Goal: Information Seeking & Learning: Check status

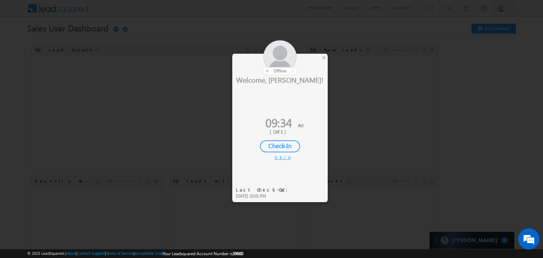
click at [275, 148] on div "Check-In" at bounding box center [280, 146] width 40 height 12
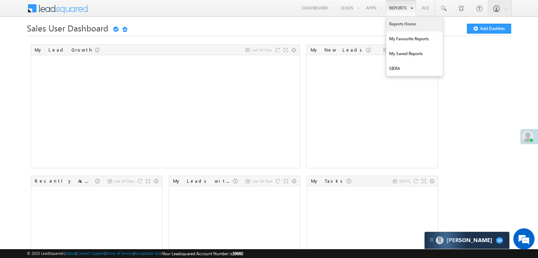
click at [391, 25] on link "Reports Home" at bounding box center [414, 24] width 57 height 15
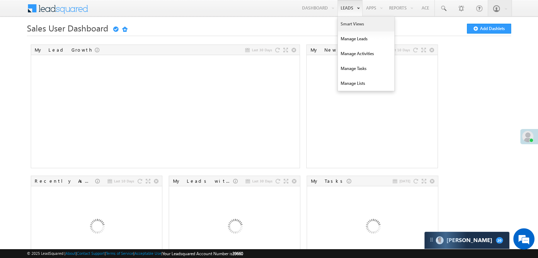
click at [343, 24] on link "Smart Views" at bounding box center [366, 24] width 57 height 15
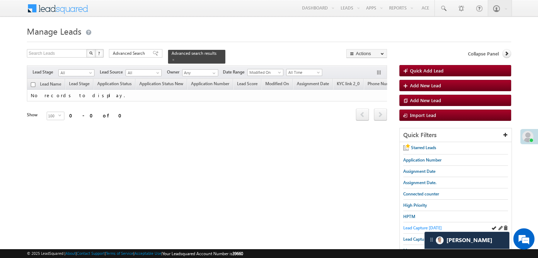
click at [406, 228] on span "Lead Capture today" at bounding box center [422, 227] width 39 height 5
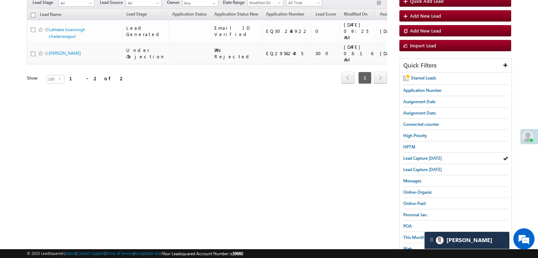
scroll to position [71, 0]
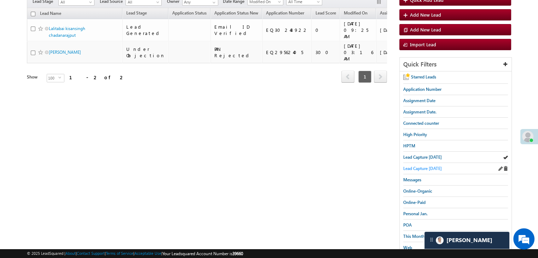
click at [426, 166] on span "Lead Capture yesterday" at bounding box center [422, 168] width 39 height 5
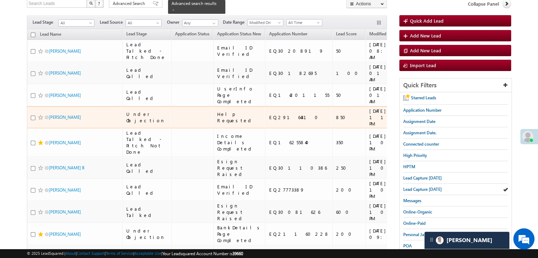
scroll to position [35, 0]
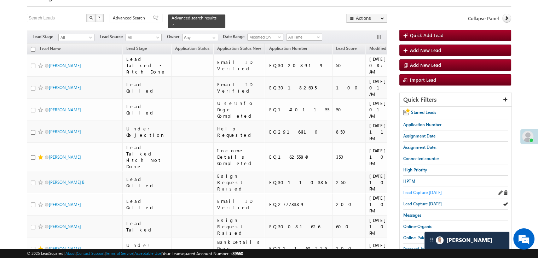
click at [411, 191] on span "Lead Capture today" at bounding box center [422, 192] width 39 height 5
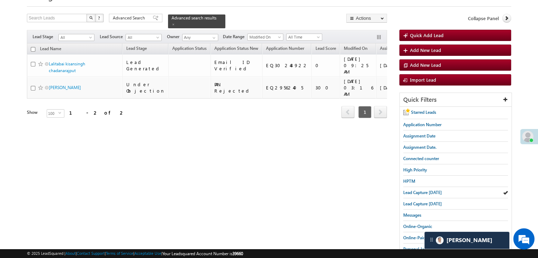
scroll to position [0, 0]
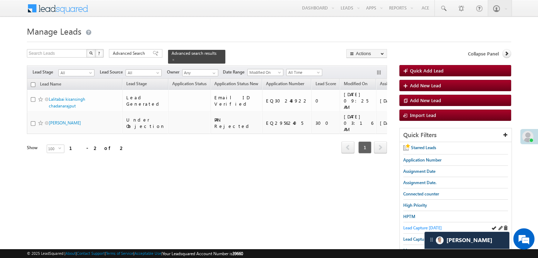
click at [415, 225] on span "Lead Capture today" at bounding box center [422, 227] width 39 height 5
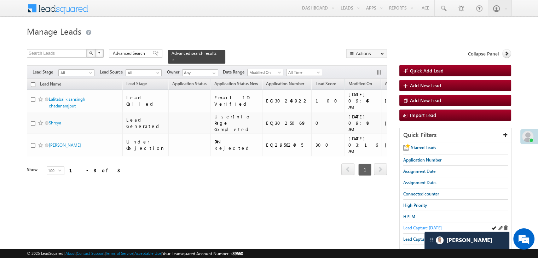
click at [408, 227] on span "Lead Capture today" at bounding box center [422, 227] width 39 height 5
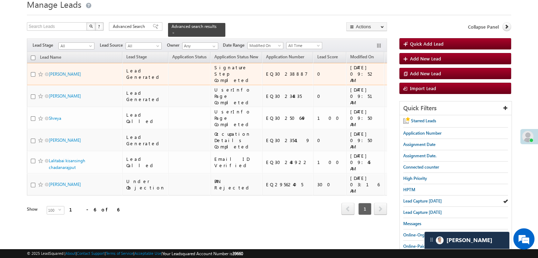
scroll to position [71, 0]
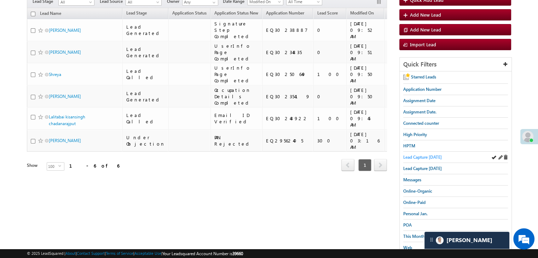
click at [409, 156] on span "Lead Capture today" at bounding box center [422, 156] width 39 height 5
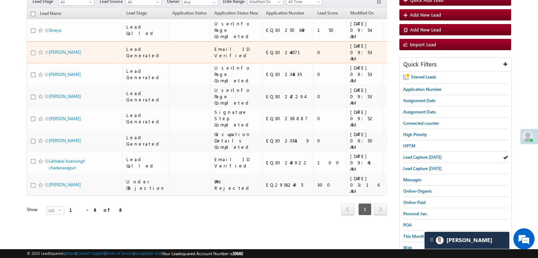
scroll to position [35, 0]
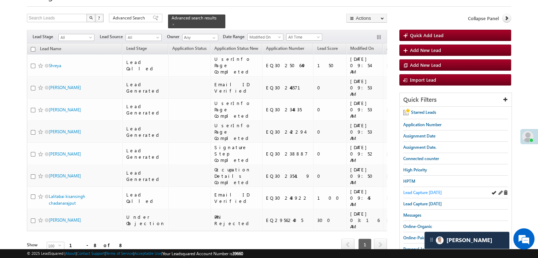
click at [429, 192] on span "Lead Capture today" at bounding box center [422, 192] width 39 height 5
click at [427, 192] on span "Lead Capture today" at bounding box center [422, 192] width 39 height 5
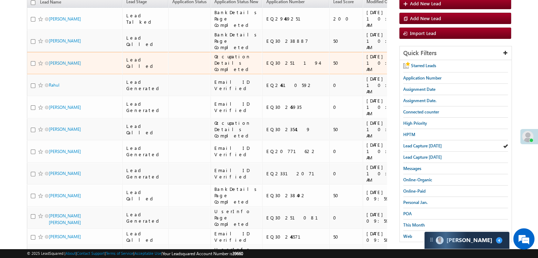
scroll to position [16, 0]
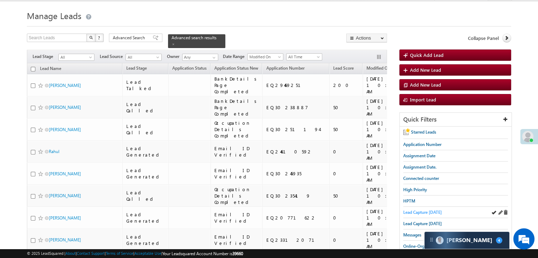
click at [420, 212] on span "Lead Capture today" at bounding box center [422, 212] width 39 height 5
click at [418, 210] on span "Lead Capture today" at bounding box center [422, 212] width 39 height 5
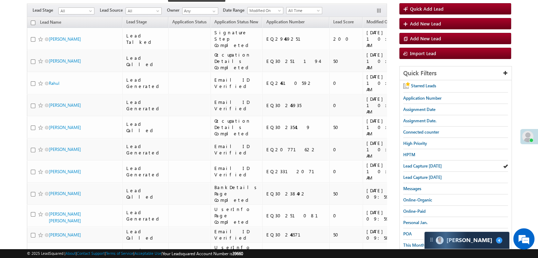
scroll to position [0, 0]
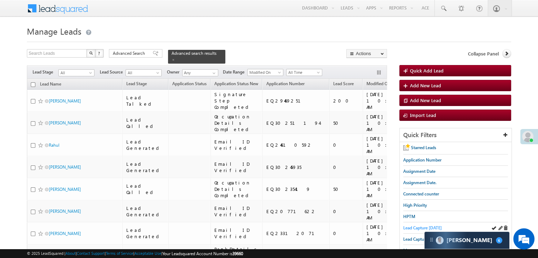
click at [416, 227] on span "Lead Capture today" at bounding box center [422, 227] width 39 height 5
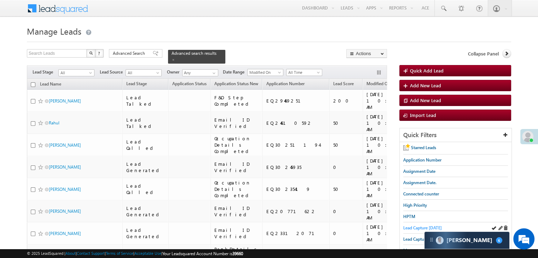
click at [409, 225] on span "Lead Capture today" at bounding box center [422, 227] width 39 height 5
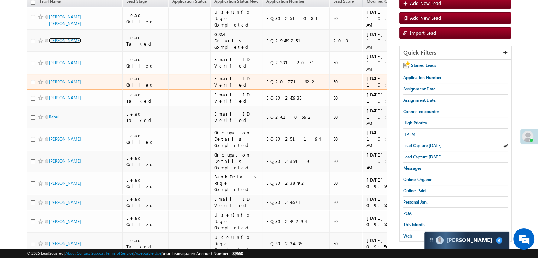
scroll to position [35, 0]
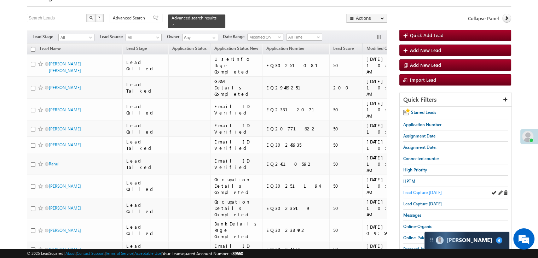
click at [413, 191] on span "Lead Capture today" at bounding box center [422, 192] width 39 height 5
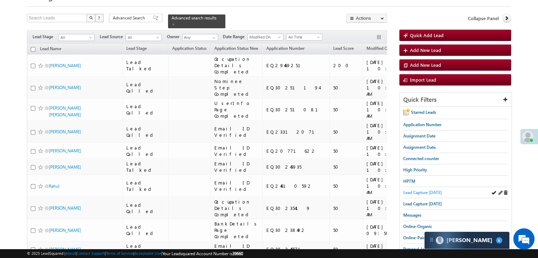
click at [422, 190] on span "Lead Capture today" at bounding box center [422, 192] width 39 height 5
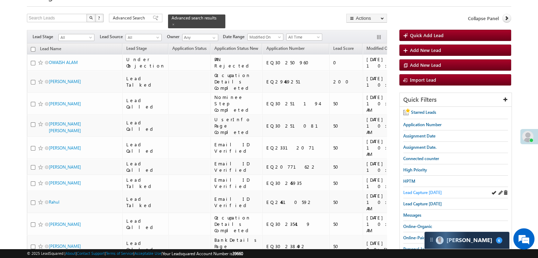
click at [422, 190] on span "Lead Capture today" at bounding box center [422, 192] width 39 height 5
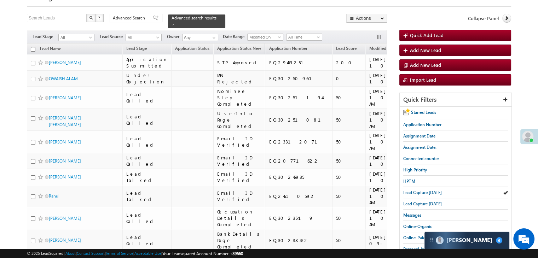
click at [422, 190] on span "Lead Capture today" at bounding box center [422, 192] width 39 height 5
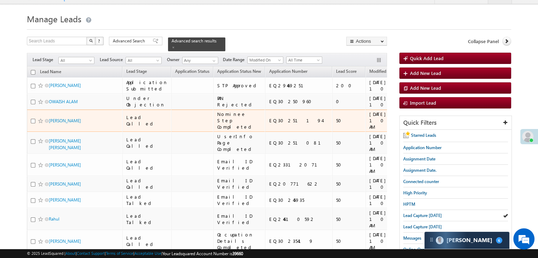
scroll to position [0, 0]
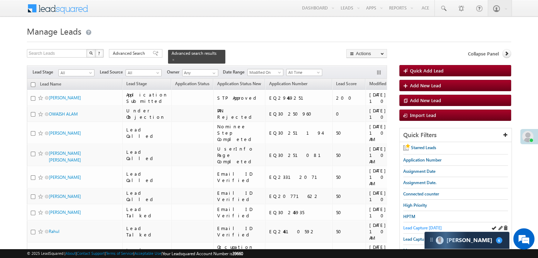
click at [412, 228] on span "Lead Capture today" at bounding box center [422, 227] width 39 height 5
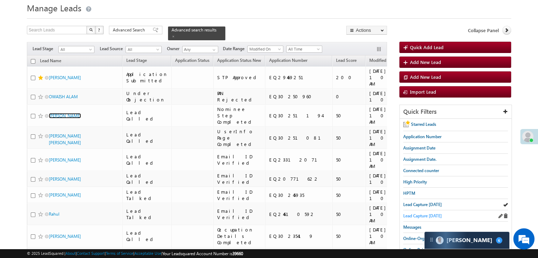
scroll to position [35, 0]
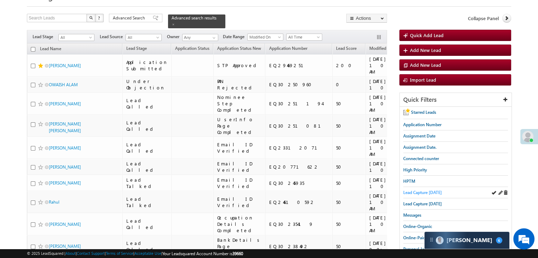
click at [418, 191] on span "Lead Capture today" at bounding box center [422, 192] width 39 height 5
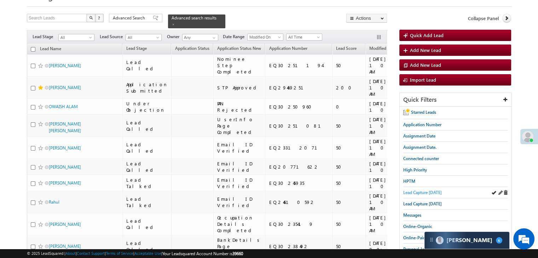
click at [417, 191] on span "Lead Capture today" at bounding box center [422, 192] width 39 height 5
click at [417, 190] on span "Lead Capture today" at bounding box center [422, 192] width 39 height 5
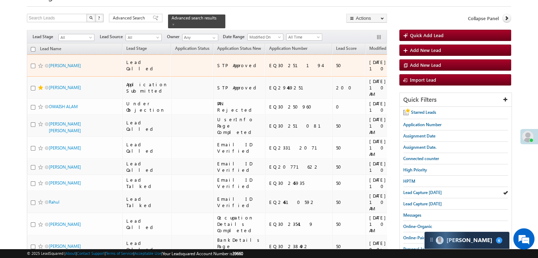
click at [39, 69] on span at bounding box center [41, 66] width 6 height 6
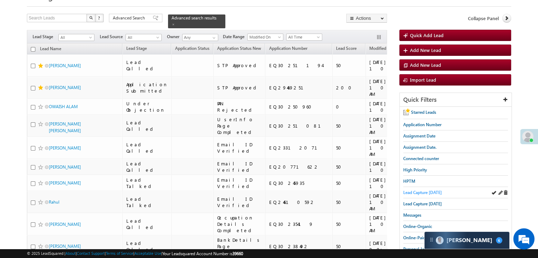
click at [433, 190] on span "Lead Capture today" at bounding box center [422, 192] width 39 height 5
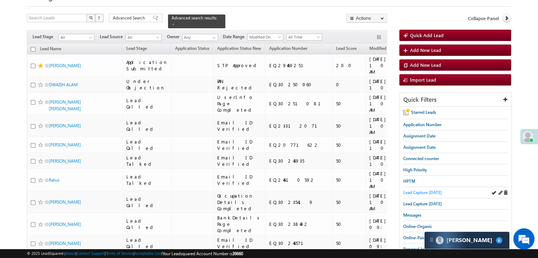
click at [431, 190] on span "Lead Capture today" at bounding box center [422, 192] width 39 height 5
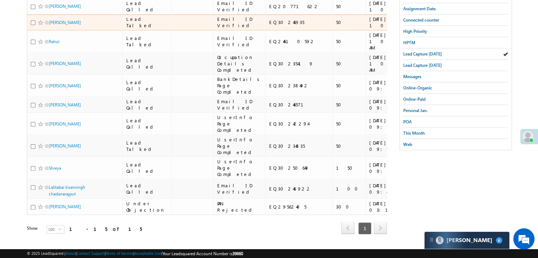
scroll to position [116, 0]
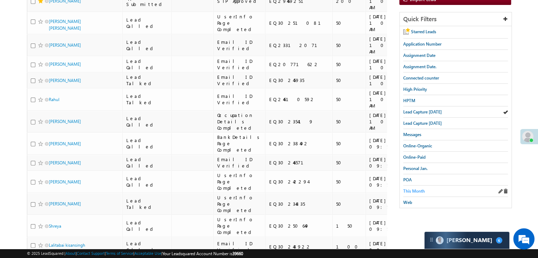
click at [421, 188] on span "This Month" at bounding box center [414, 190] width 22 height 5
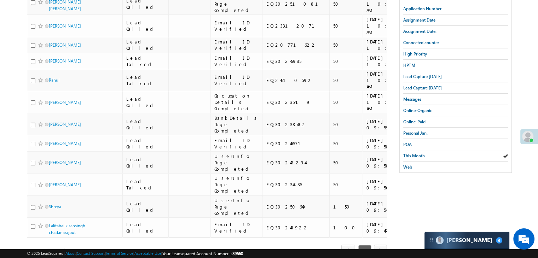
scroll to position [45, 0]
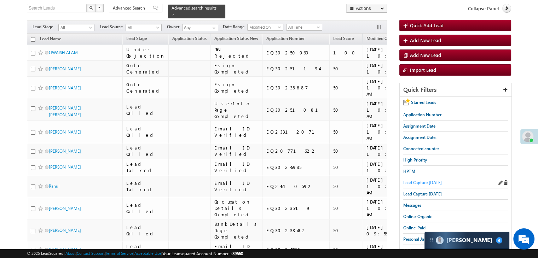
click at [423, 182] on span "Lead Capture today" at bounding box center [422, 182] width 39 height 5
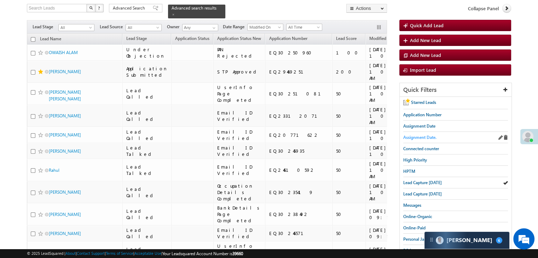
scroll to position [0, 0]
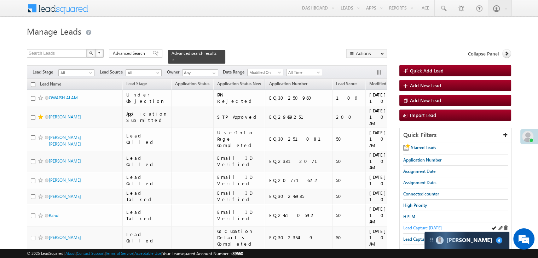
click at [423, 227] on span "Lead Capture today" at bounding box center [422, 227] width 39 height 5
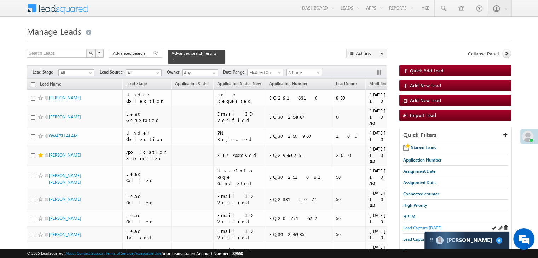
click at [411, 227] on span "Lead Capture today" at bounding box center [422, 227] width 39 height 5
